Goal: Task Accomplishment & Management: Manage account settings

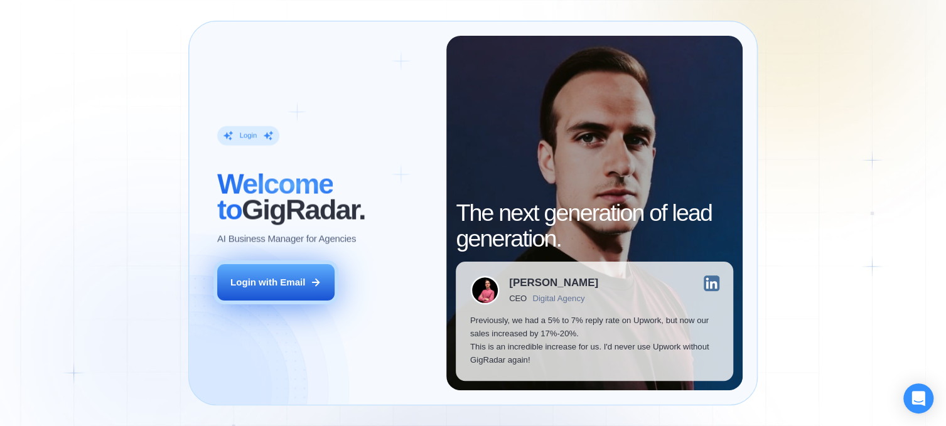
click at [276, 286] on div "Login with Email" at bounding box center [267, 282] width 75 height 13
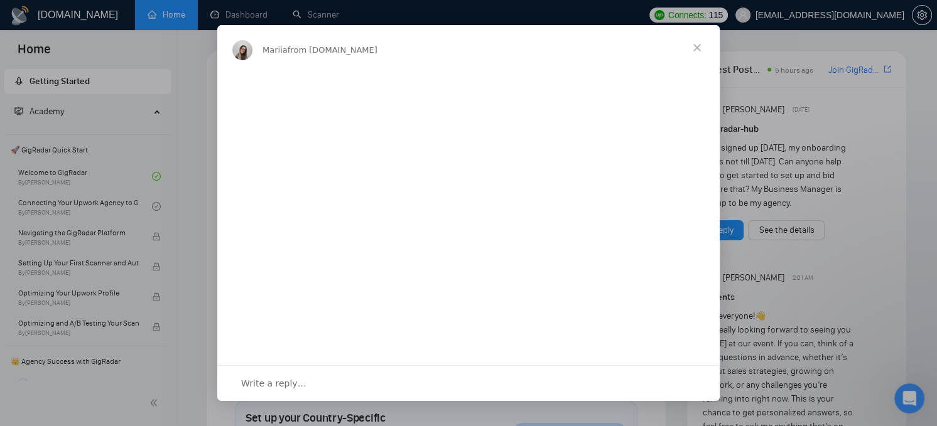
drag, startPoint x: 238, startPoint y: 20, endPoint x: 239, endPoint y: 14, distance: 6.3
click at [239, 14] on div "Intercom messenger" at bounding box center [468, 213] width 937 height 426
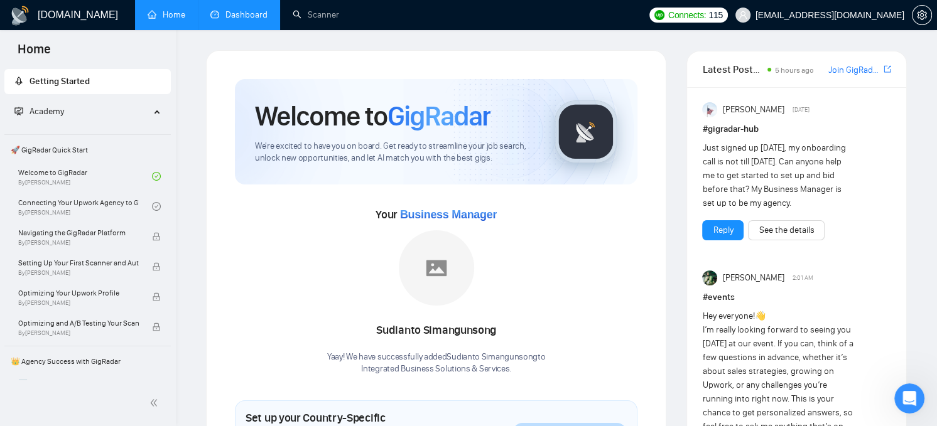
click at [257, 9] on link "Dashboard" at bounding box center [238, 14] width 57 height 11
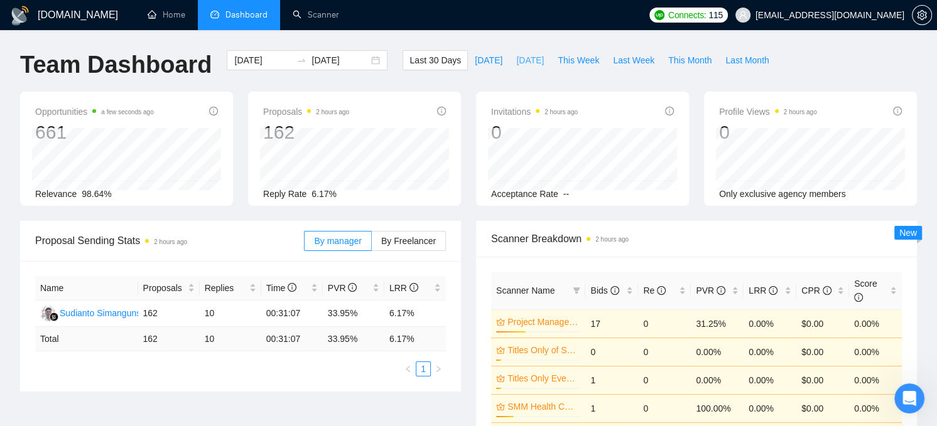
click at [516, 62] on span "Yesterday" at bounding box center [530, 60] width 28 height 14
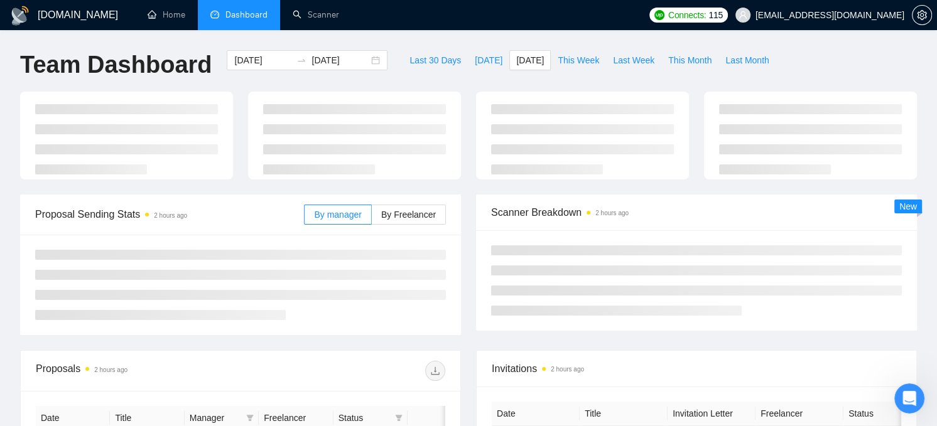
type input "2025-09-03"
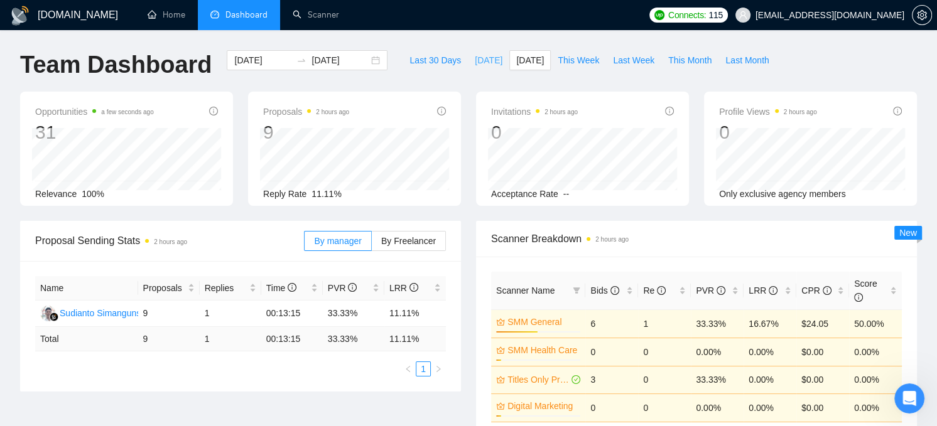
click at [475, 61] on span "Today" at bounding box center [489, 60] width 28 height 14
type input "2025-09-04"
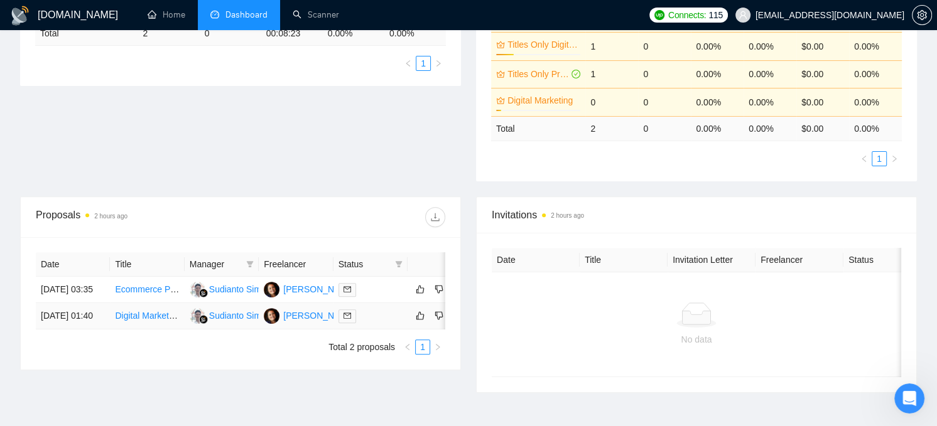
scroll to position [314, 0]
